Goal: Information Seeking & Learning: Learn about a topic

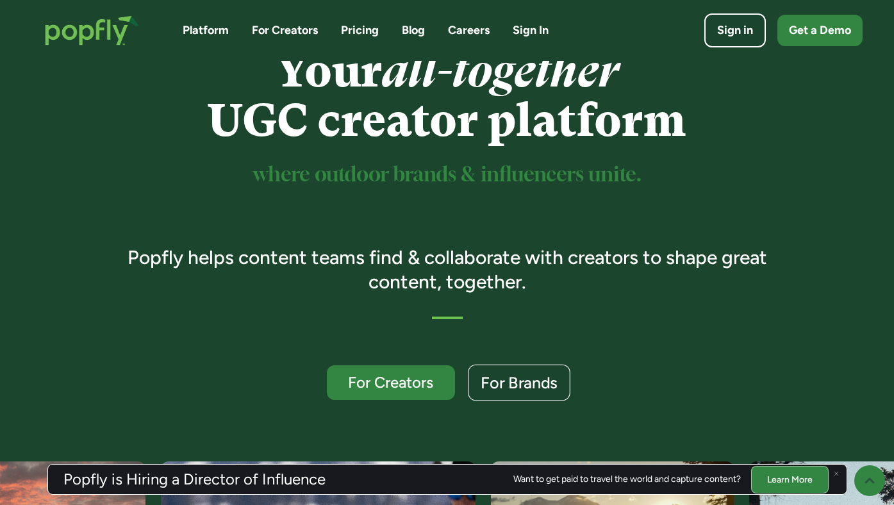
click at [522, 383] on div "For Brands" at bounding box center [519, 383] width 77 height 17
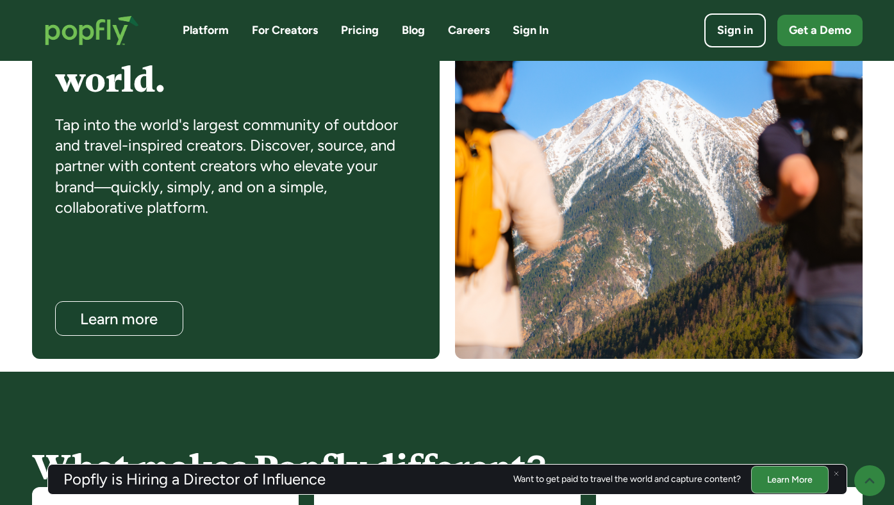
scroll to position [1144, 0]
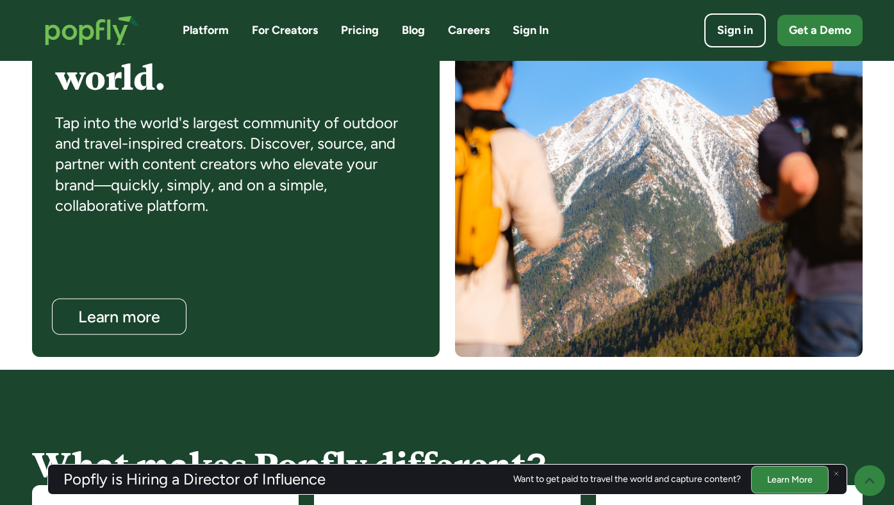
click at [142, 311] on div "Learn more" at bounding box center [118, 317] width 109 height 17
